Goal: Task Accomplishment & Management: Manage account settings

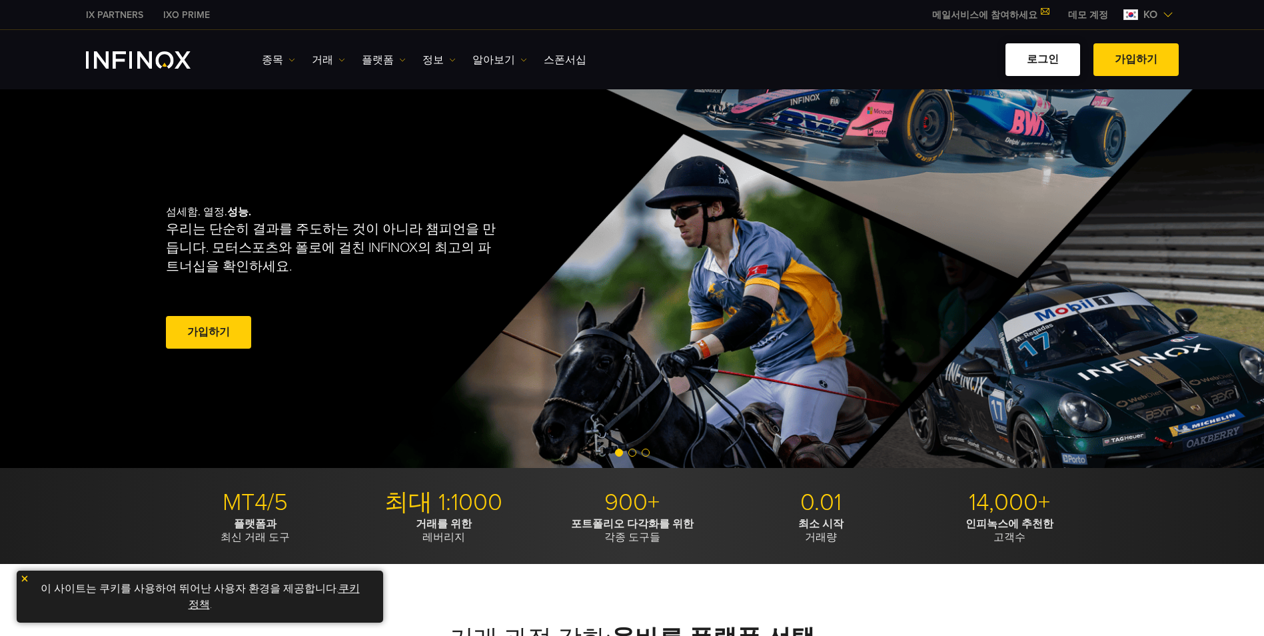
click at [1042, 61] on link "로그인" at bounding box center [1043, 59] width 75 height 33
click at [1038, 67] on link "로그인" at bounding box center [1043, 59] width 75 height 33
click at [1040, 63] on link "로그인" at bounding box center [1043, 59] width 75 height 33
